Goal: Task Accomplishment & Management: Use online tool/utility

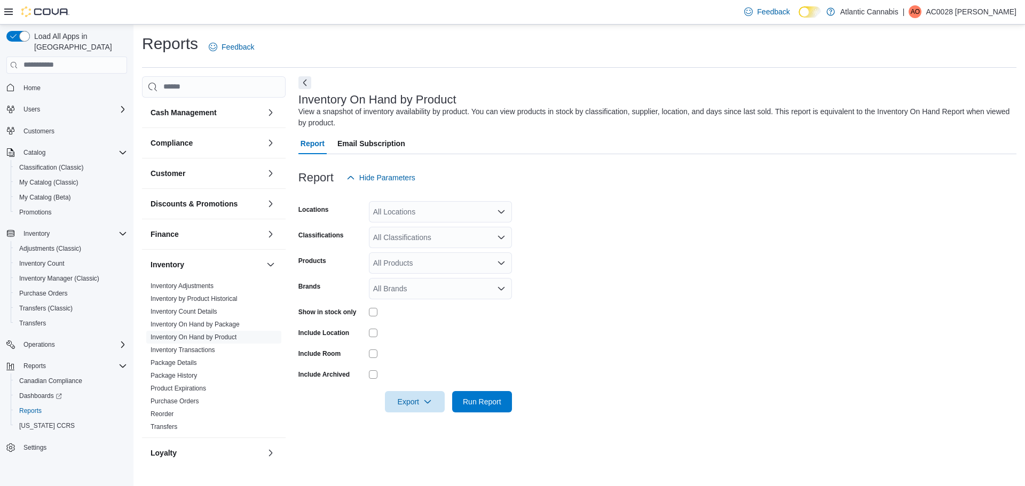
scroll to position [160, 0]
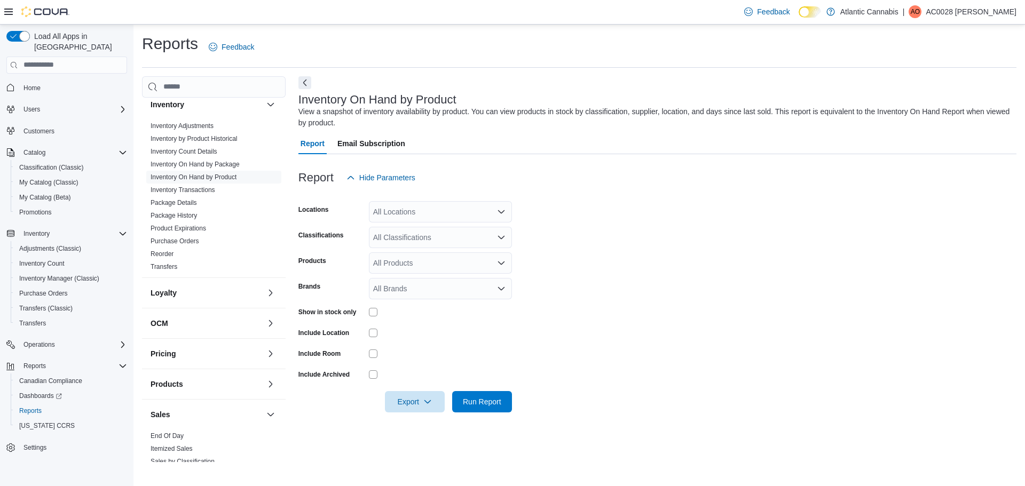
drag, startPoint x: 692, startPoint y: 301, endPoint x: 582, endPoint y: 226, distance: 132.2
click at [690, 298] on form "Locations All Locations Classifications All Classifications Products All Produc…" at bounding box center [657, 300] width 718 height 224
click at [391, 211] on div "All Locations" at bounding box center [440, 211] width 143 height 21
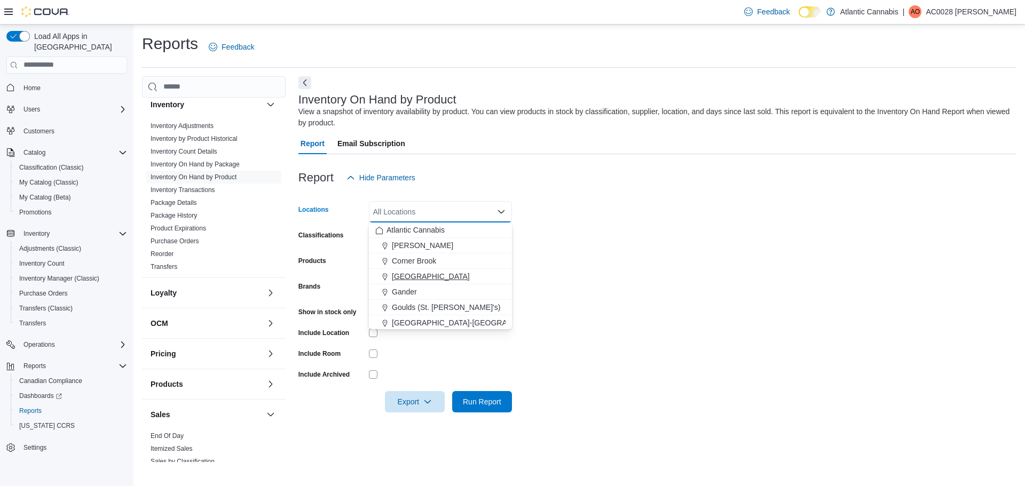
click at [413, 283] on button "Galway" at bounding box center [440, 276] width 143 height 15
drag, startPoint x: 784, startPoint y: 243, endPoint x: 551, endPoint y: 221, distance: 233.3
click at [784, 243] on form "Locations Galway Combo box. Selected. Galway. Press Backspace to delete Galway.…" at bounding box center [657, 300] width 718 height 224
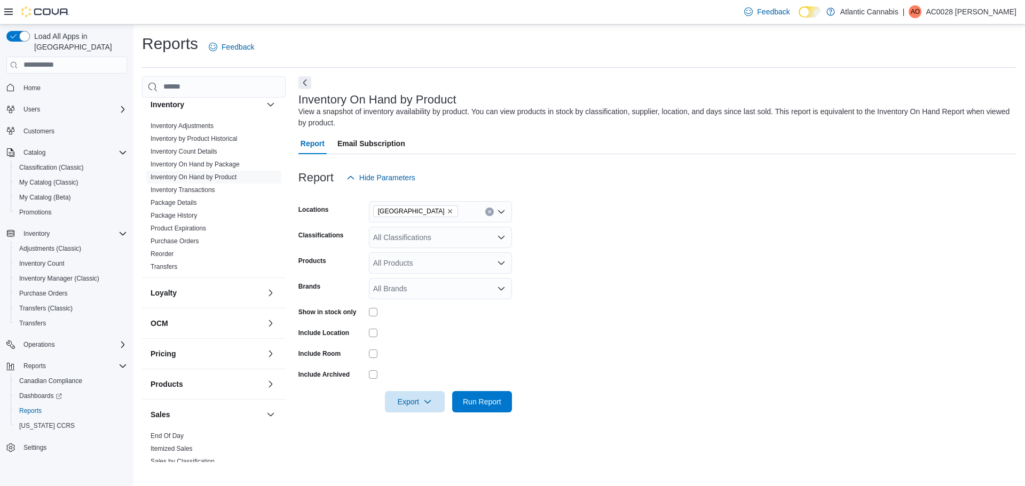
click at [429, 247] on div "All Classifications" at bounding box center [440, 237] width 143 height 21
click at [712, 279] on form "Locations Galway Classifications All Classifications Combo box. Selected. Combo…" at bounding box center [657, 300] width 718 height 224
click at [461, 228] on div "All Classifications" at bounding box center [440, 237] width 143 height 21
click at [418, 345] on span "Infused Pre-Roll" at bounding box center [423, 343] width 53 height 11
click at [573, 366] on form "Locations Galway Classifications Infused Pre-Roll Products All Products Brands …" at bounding box center [657, 300] width 718 height 224
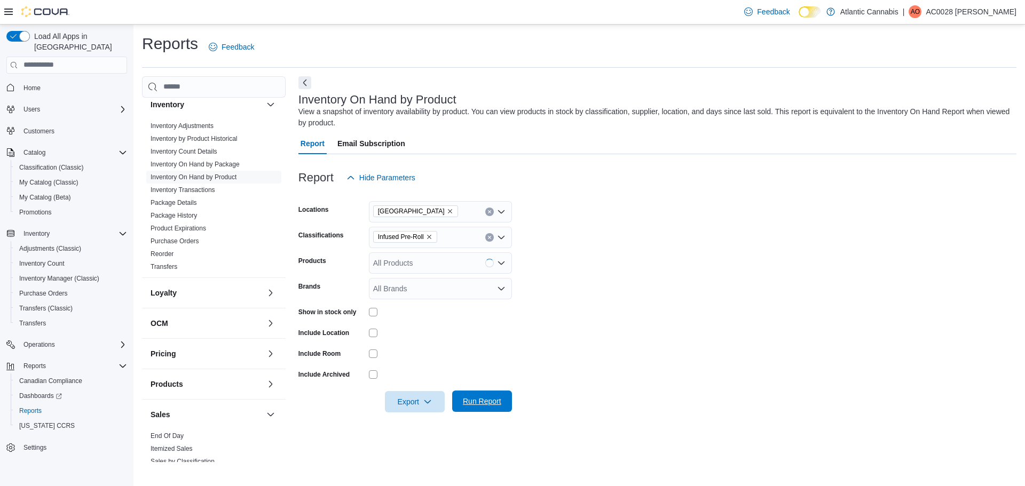
click at [470, 398] on span "Run Report" at bounding box center [482, 401] width 38 height 11
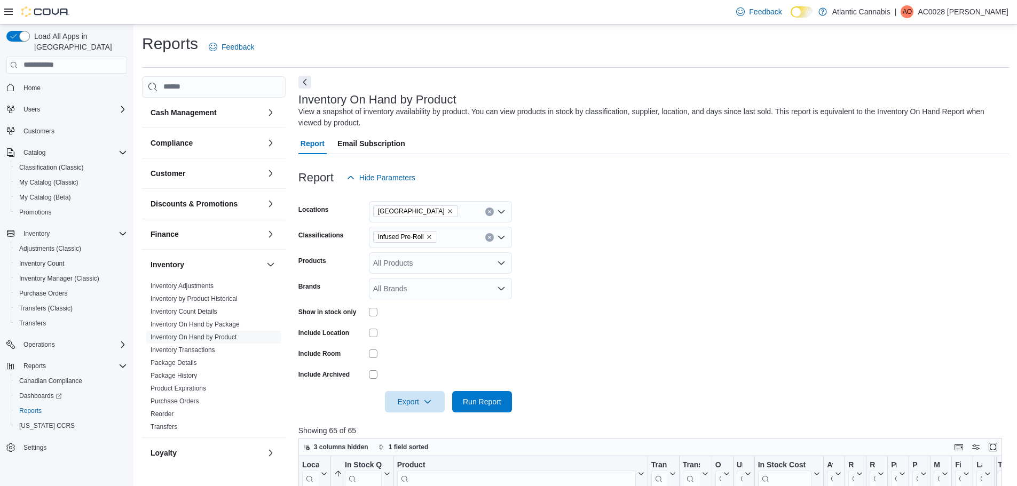
click at [306, 82] on button "Next" at bounding box center [304, 82] width 13 height 13
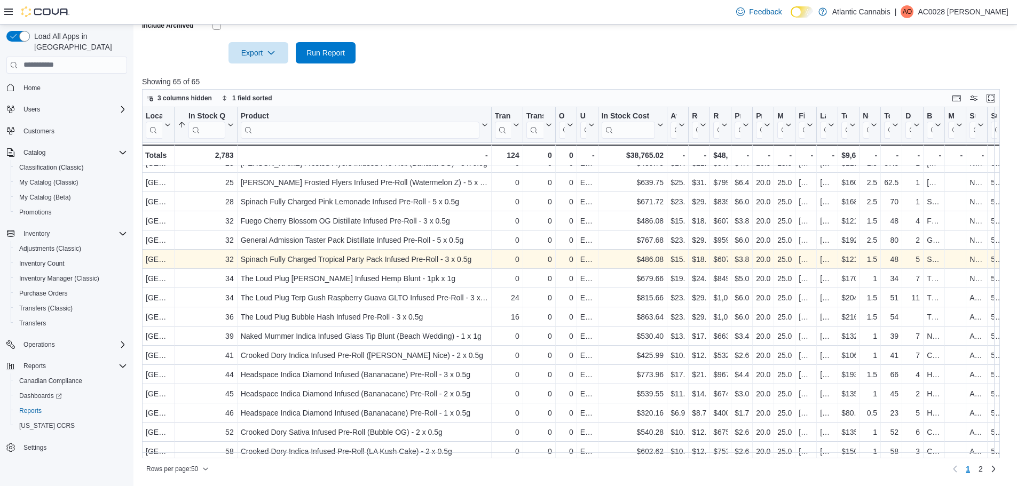
scroll to position [673, 0]
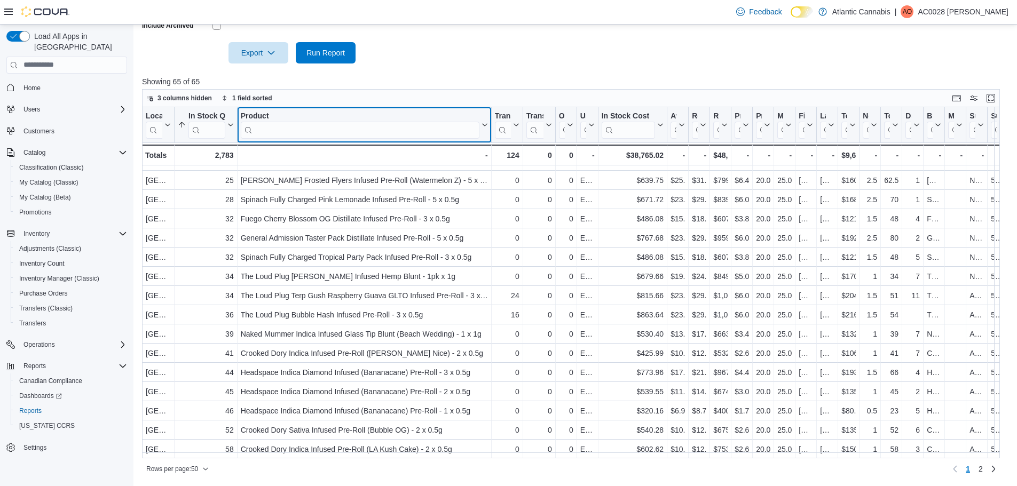
click at [293, 133] on input "search" at bounding box center [360, 129] width 239 height 17
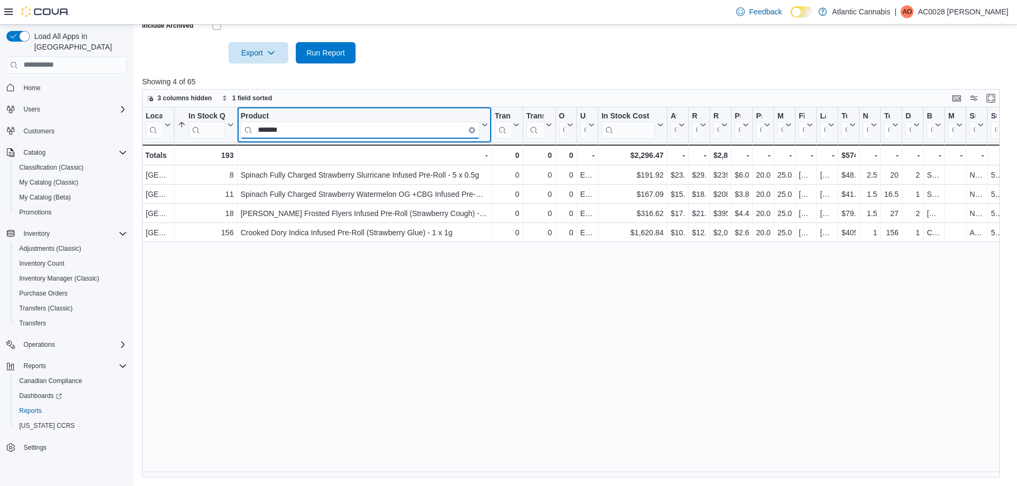
scroll to position [0, 0]
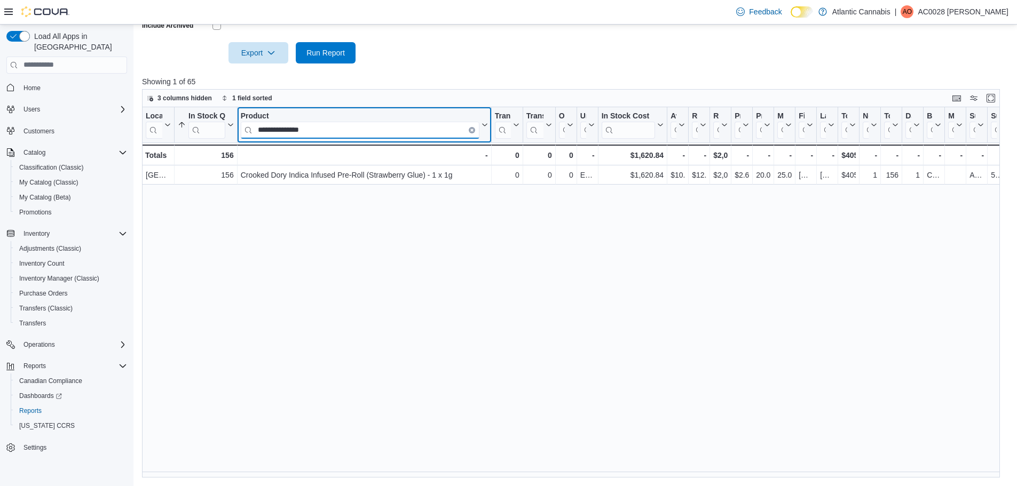
drag, startPoint x: 324, startPoint y: 133, endPoint x: 170, endPoint y: 148, distance: 155.0
click at [170, 148] on div "**********" at bounding box center [575, 292] width 866 height 371
drag, startPoint x: 301, startPoint y: 129, endPoint x: 175, endPoint y: 128, distance: 126.0
click at [169, 129] on div "**********" at bounding box center [586, 136] width 888 height 58
drag, startPoint x: 299, startPoint y: 127, endPoint x: 116, endPoint y: 125, distance: 183.1
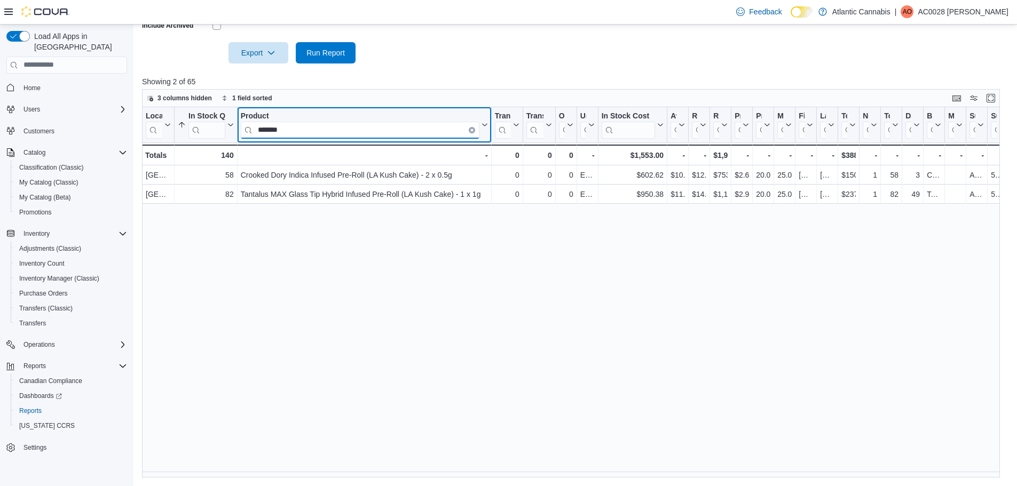
click at [118, 125] on div "Load All Apps in New Hub Home Users Customers Catalog Classification (Classic) …" at bounding box center [508, 87] width 1017 height 800
drag, startPoint x: 299, startPoint y: 129, endPoint x: 137, endPoint y: 125, distance: 162.3
click at [134, 127] on div "Reports Feedback Inventory On Hand by Product View a snapshot of inventory avai…" at bounding box center [574, 87] width 883 height 800
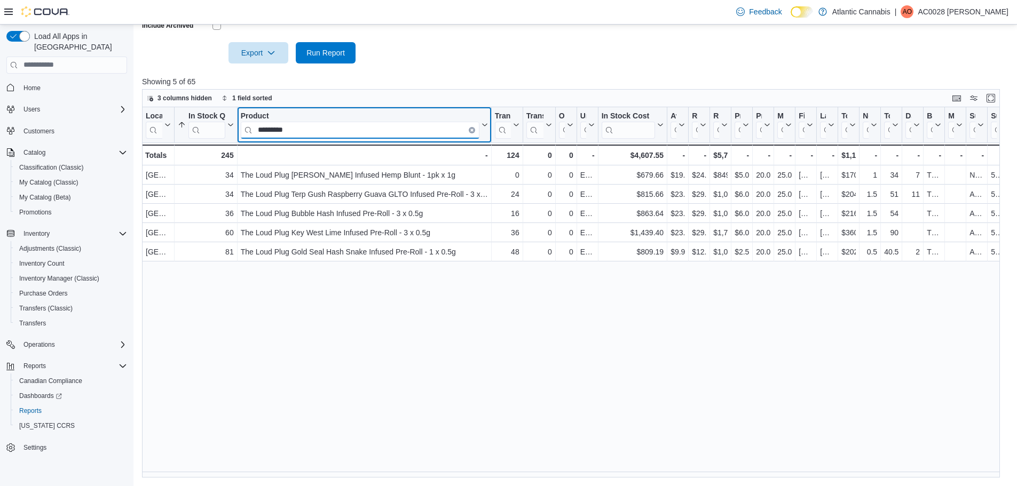
type input "*********"
